Goal: Task Accomplishment & Management: Use online tool/utility

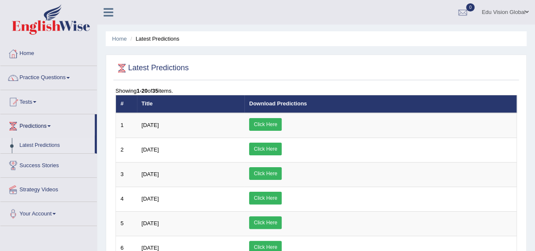
click at [30, 105] on link "Tests" at bounding box center [48, 100] width 96 height 21
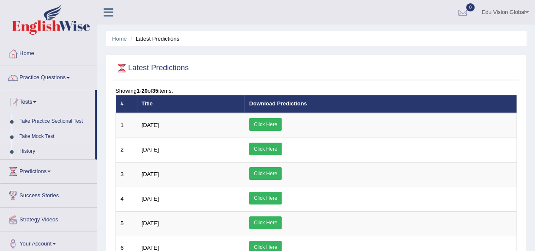
click at [35, 134] on link "Take Mock Test" at bounding box center [55, 136] width 79 height 15
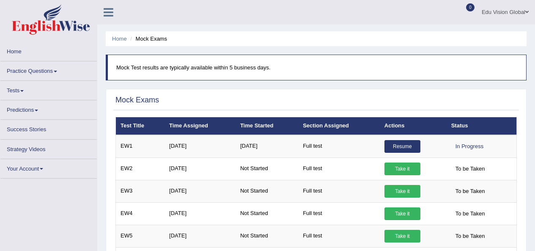
click at [409, 144] on link "Resume" at bounding box center [403, 146] width 36 height 13
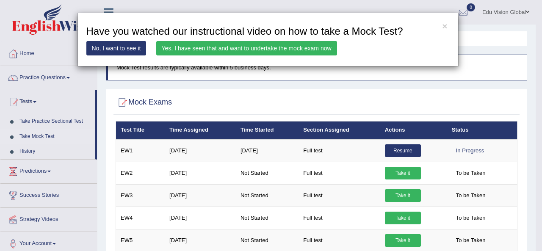
click at [191, 50] on link "Yes, I have seen that and want to undertake the mock exam now" at bounding box center [246, 48] width 181 height 14
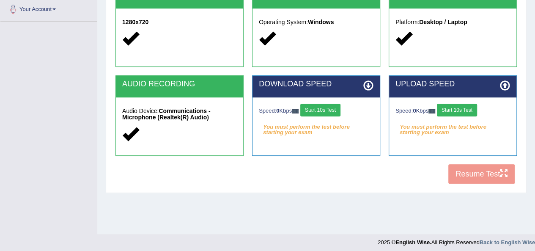
scroll to position [193, 0]
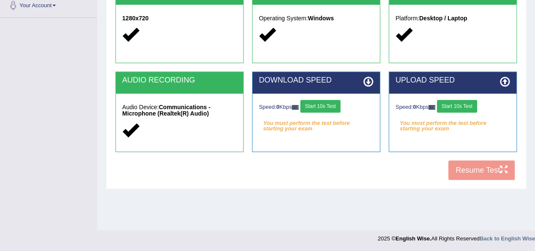
click at [337, 109] on button "Start 10s Test" at bounding box center [320, 106] width 40 height 13
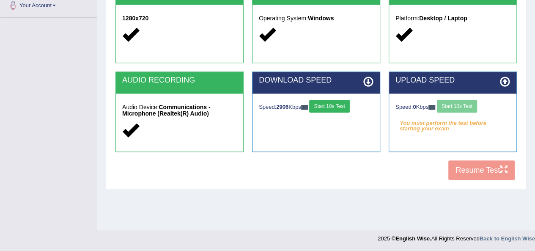
click at [468, 110] on div "Speed: 0 Kbps Start 10s Test" at bounding box center [453, 107] width 115 height 15
click at [468, 110] on button "Start 10s Test" at bounding box center [457, 106] width 40 height 13
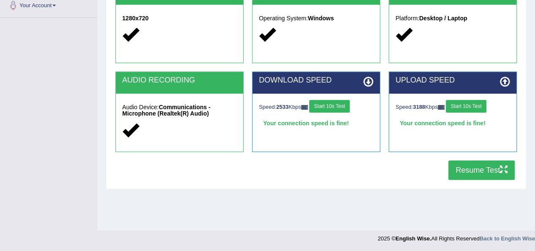
click at [483, 171] on button "Resume Test" at bounding box center [481, 169] width 66 height 19
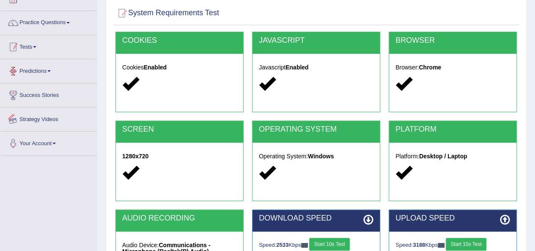
scroll to position [48, 0]
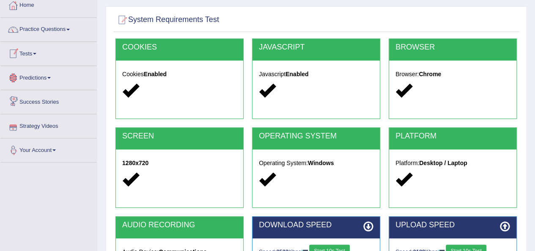
click at [45, 153] on link "Your Account" at bounding box center [48, 148] width 96 height 21
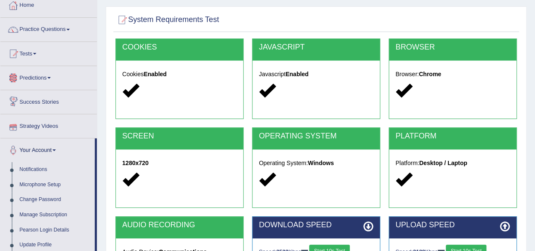
click at [57, 82] on link "Predictions" at bounding box center [48, 76] width 96 height 21
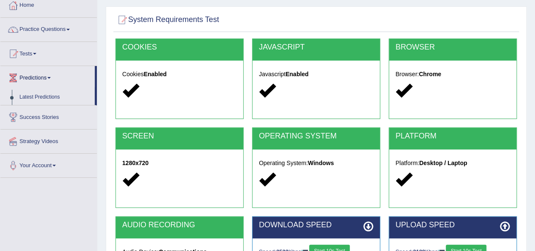
click at [51, 116] on link "Success Stories" at bounding box center [48, 115] width 96 height 21
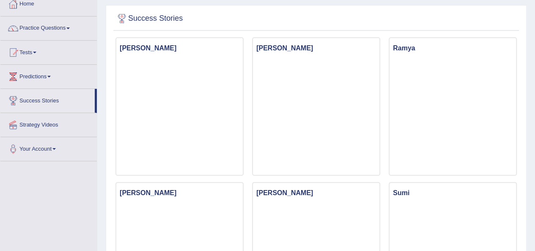
scroll to position [49, 0]
click at [39, 60] on link "Tests" at bounding box center [48, 51] width 96 height 21
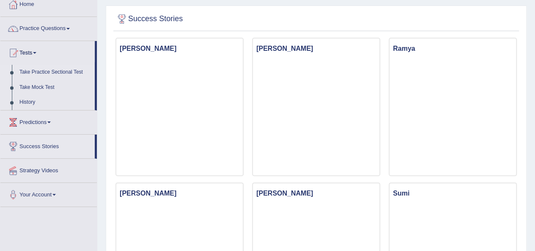
click at [36, 72] on link "Take Practice Sectional Test" at bounding box center [55, 72] width 79 height 15
